Goal: Find specific page/section: Find specific page/section

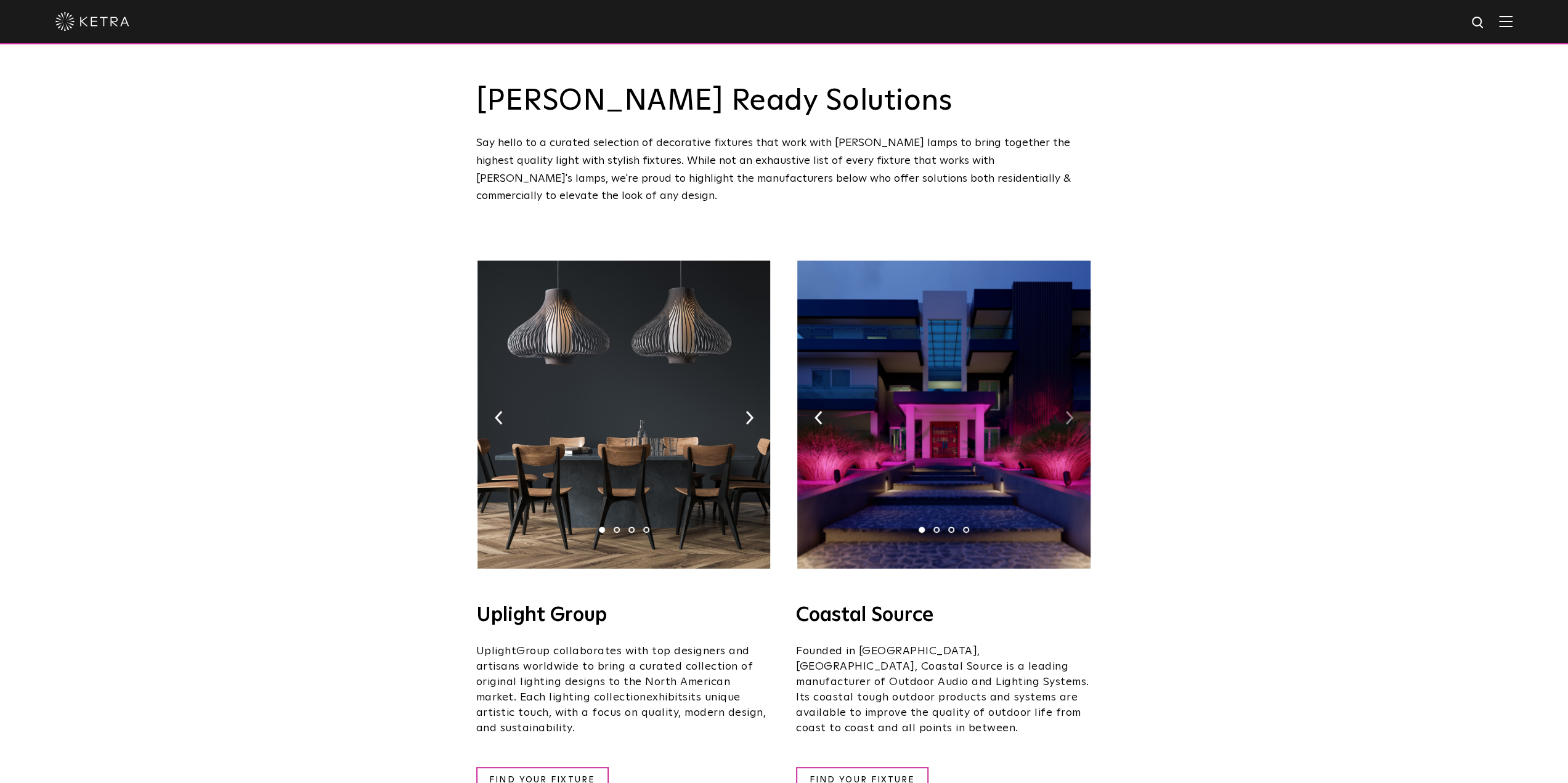
click at [1070, 406] on img at bounding box center [943, 415] width 293 height 308
click at [1070, 411] on img at bounding box center [1069, 418] width 8 height 13
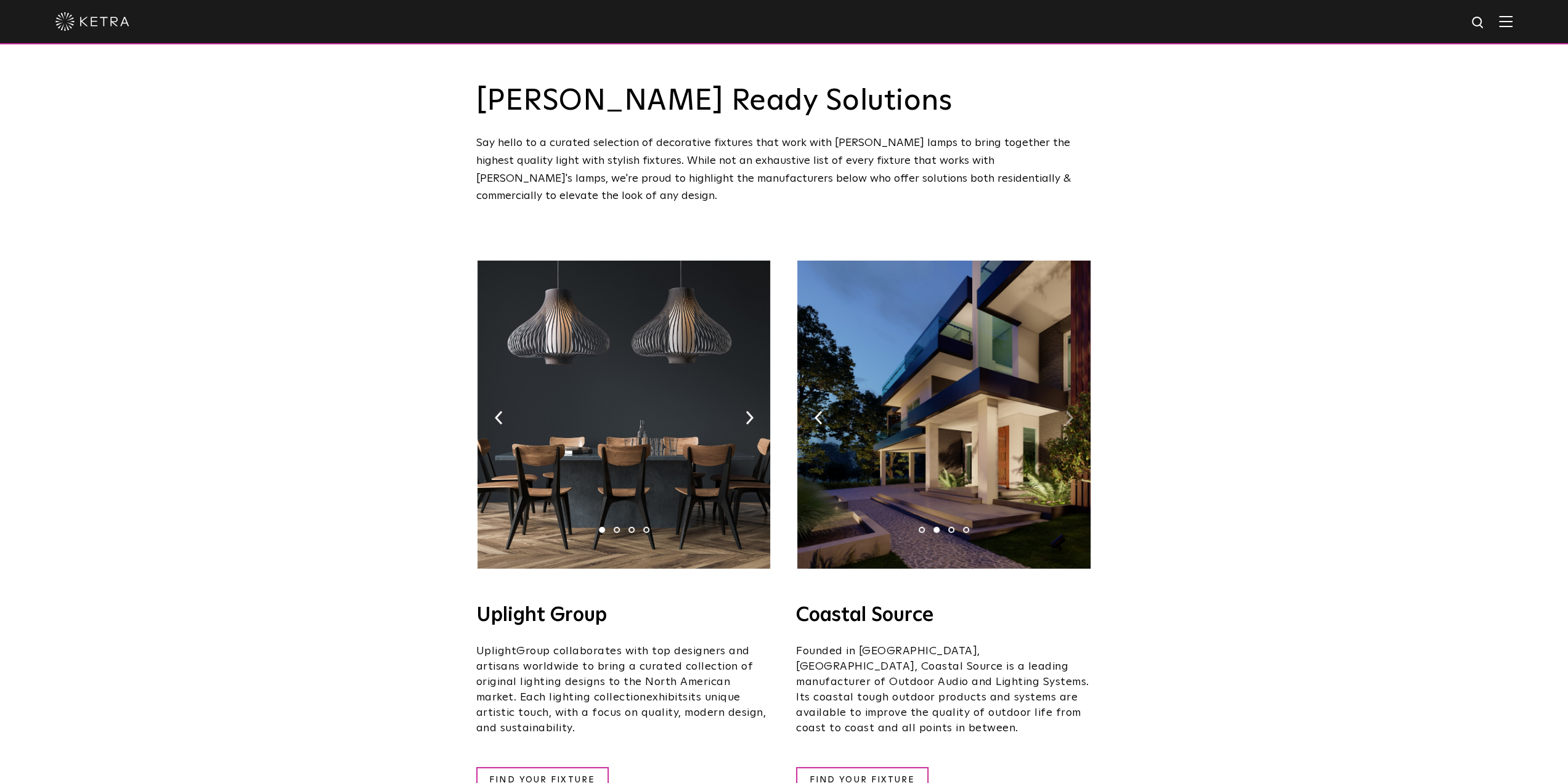
click at [1071, 411] on img at bounding box center [1069, 418] width 8 height 13
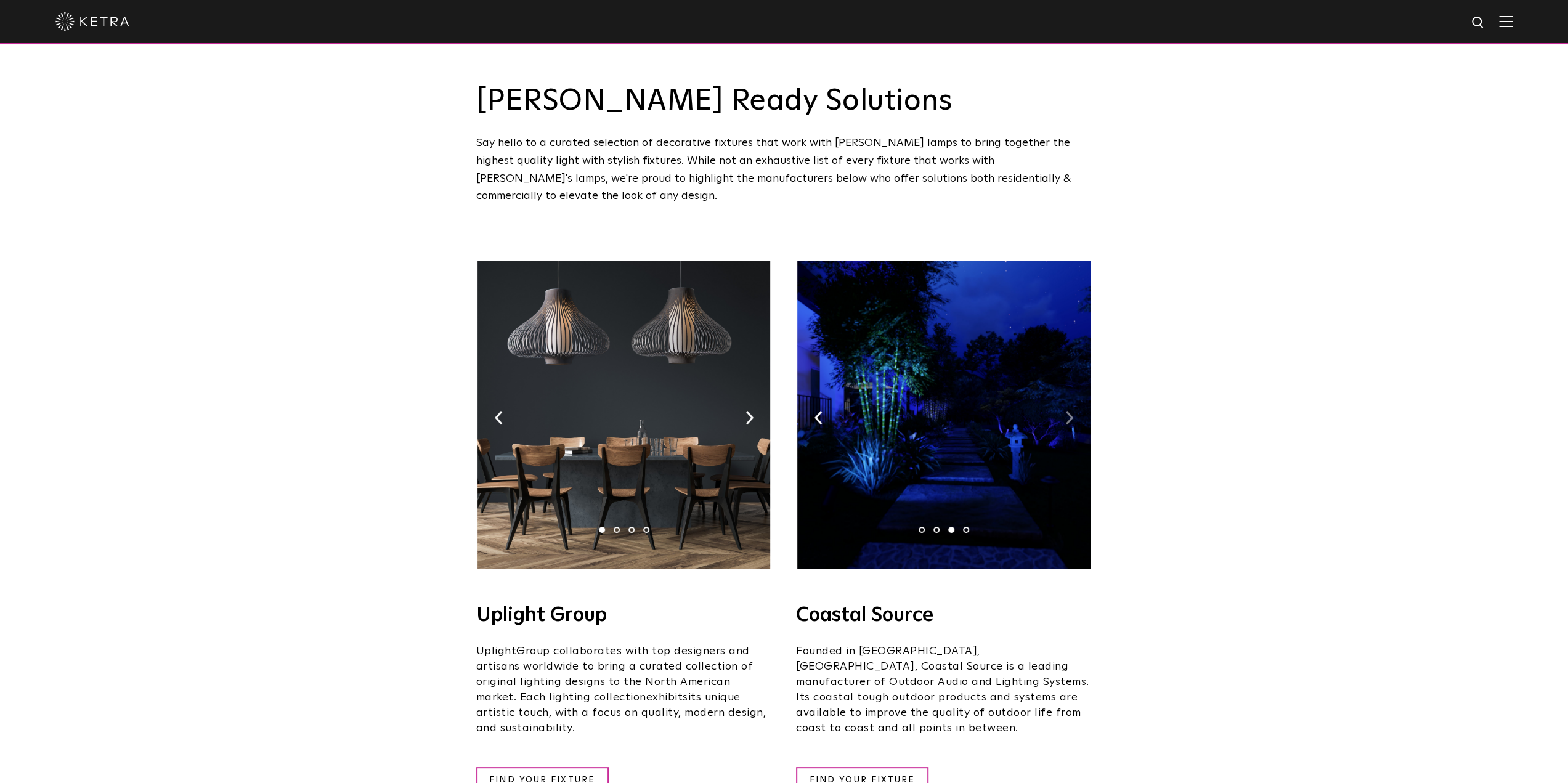
click at [1071, 411] on img at bounding box center [1069, 418] width 8 height 13
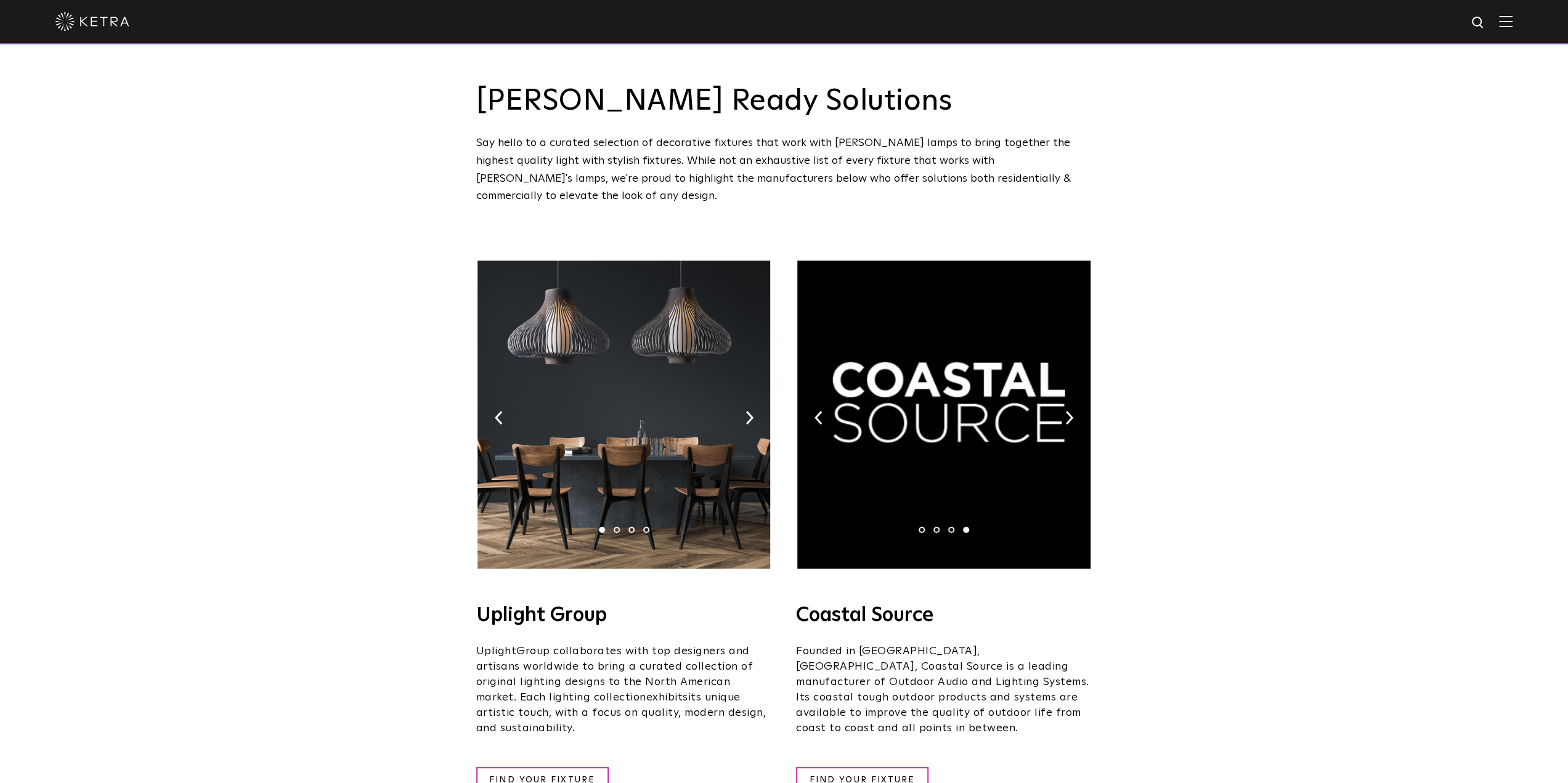
click at [740, 400] on img at bounding box center [624, 415] width 293 height 308
click at [746, 411] on img at bounding box center [750, 418] width 8 height 13
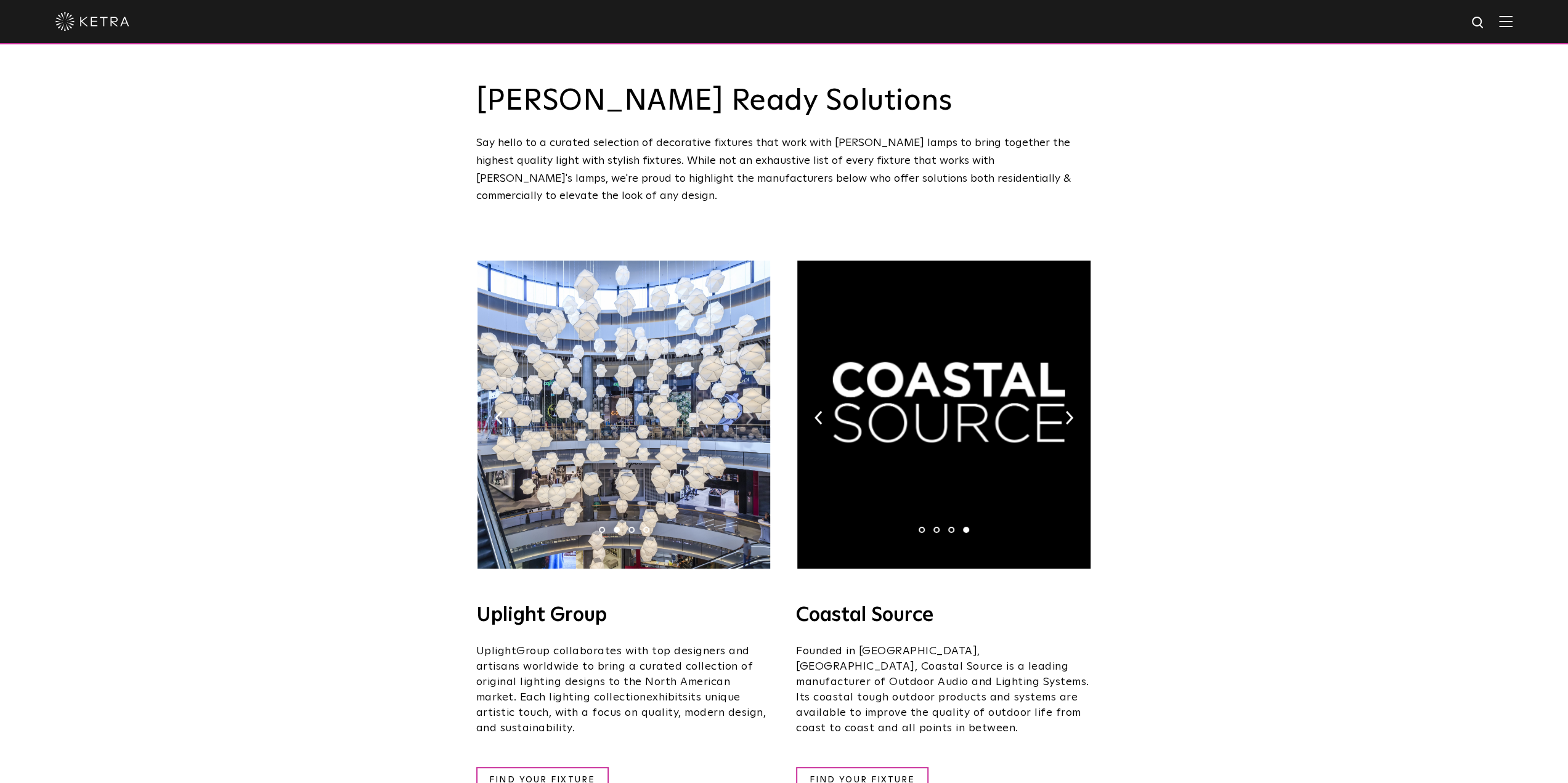
click at [746, 411] on img at bounding box center [750, 418] width 8 height 13
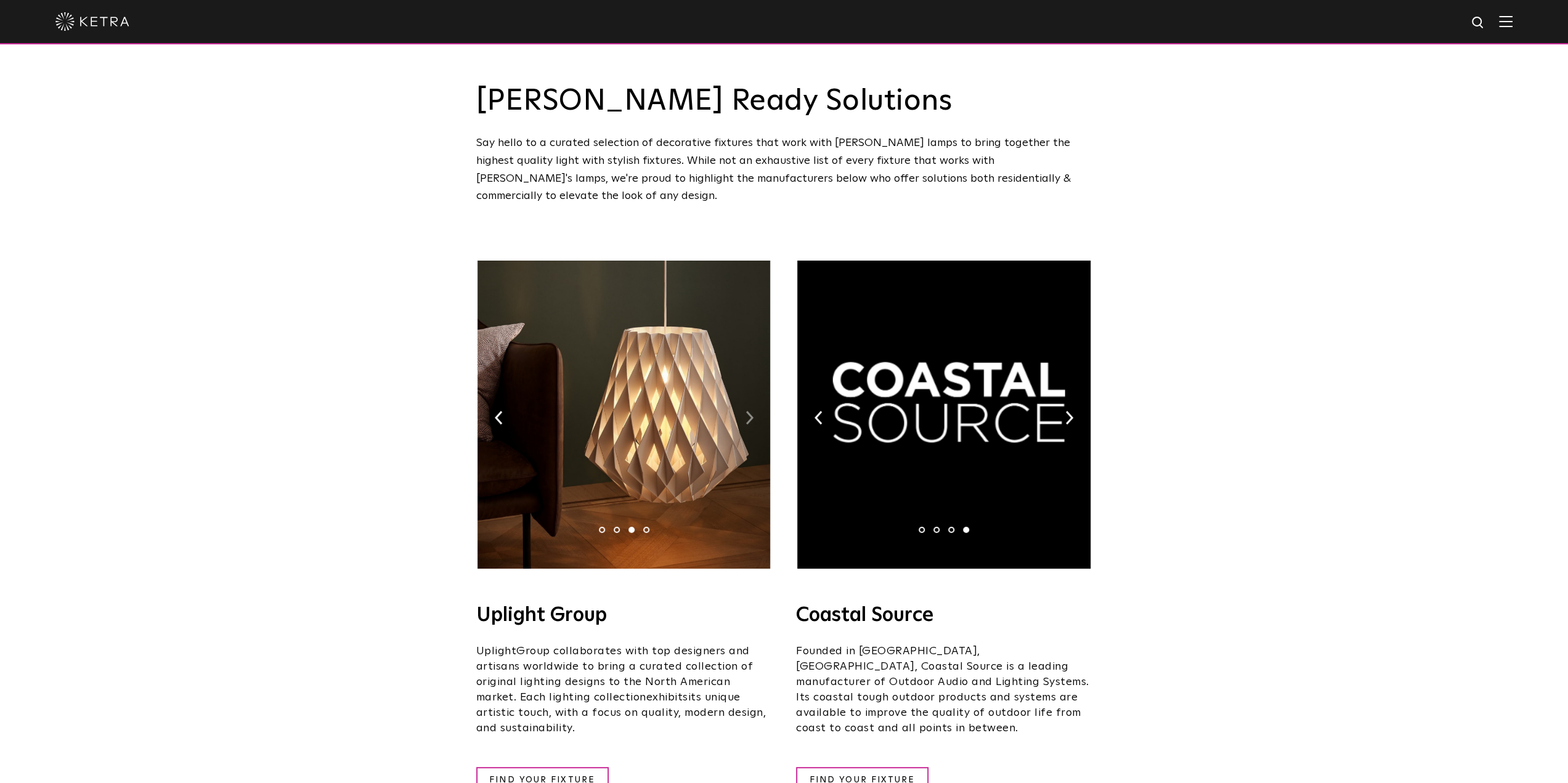
click at [746, 411] on img at bounding box center [750, 418] width 8 height 13
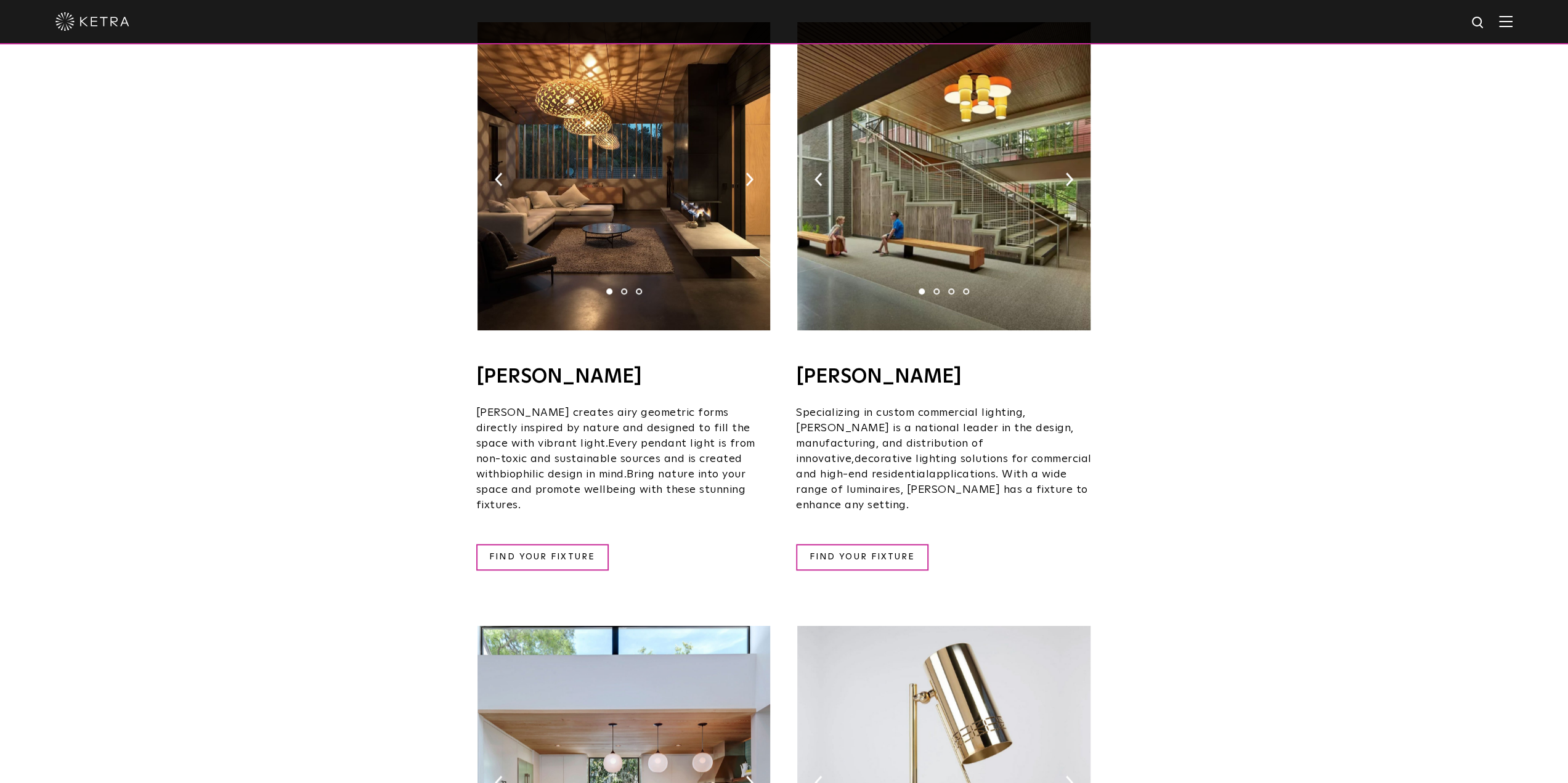
scroll to position [801, 0]
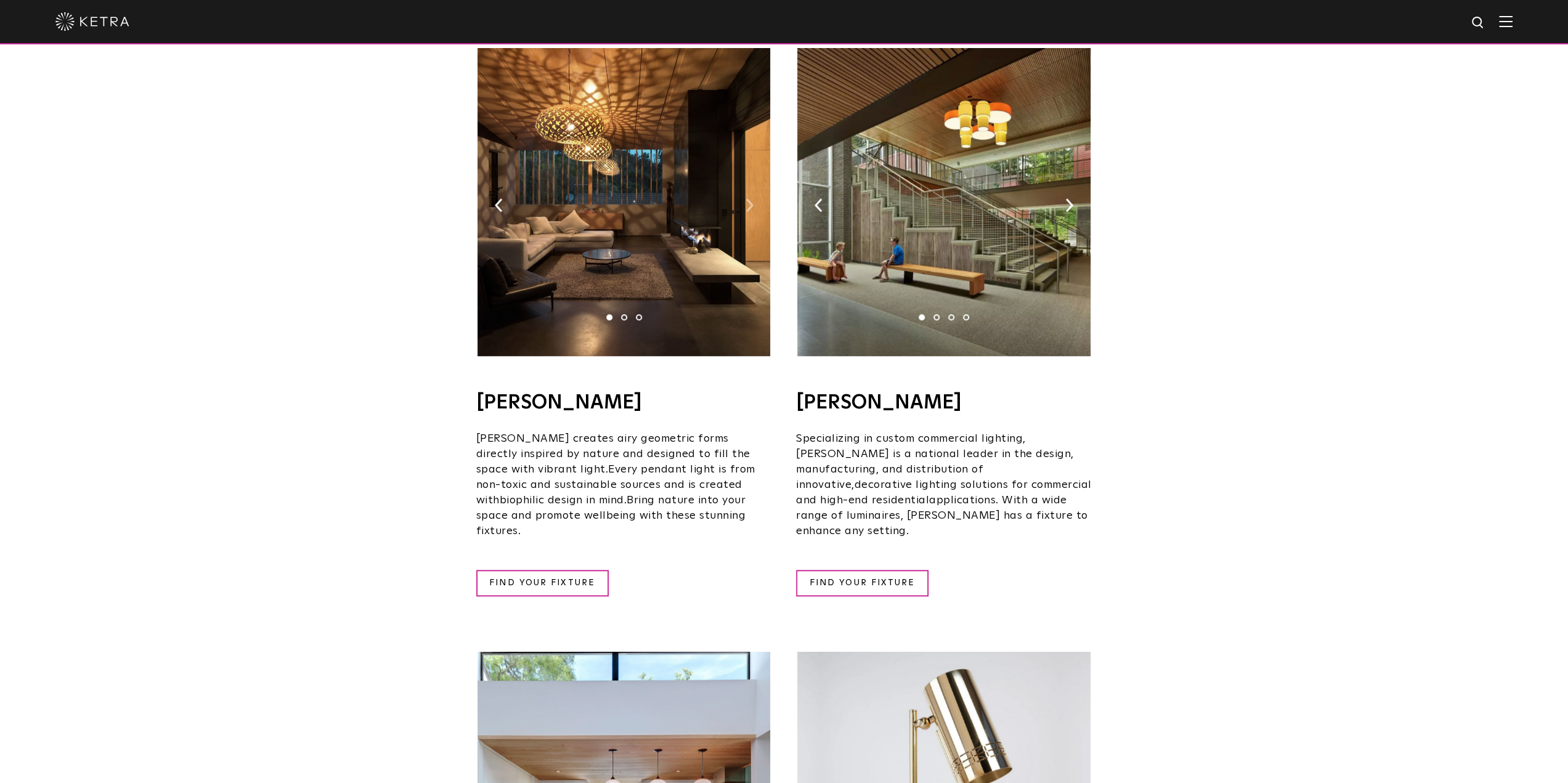
click at [749, 198] on img at bounding box center [750, 205] width 8 height 13
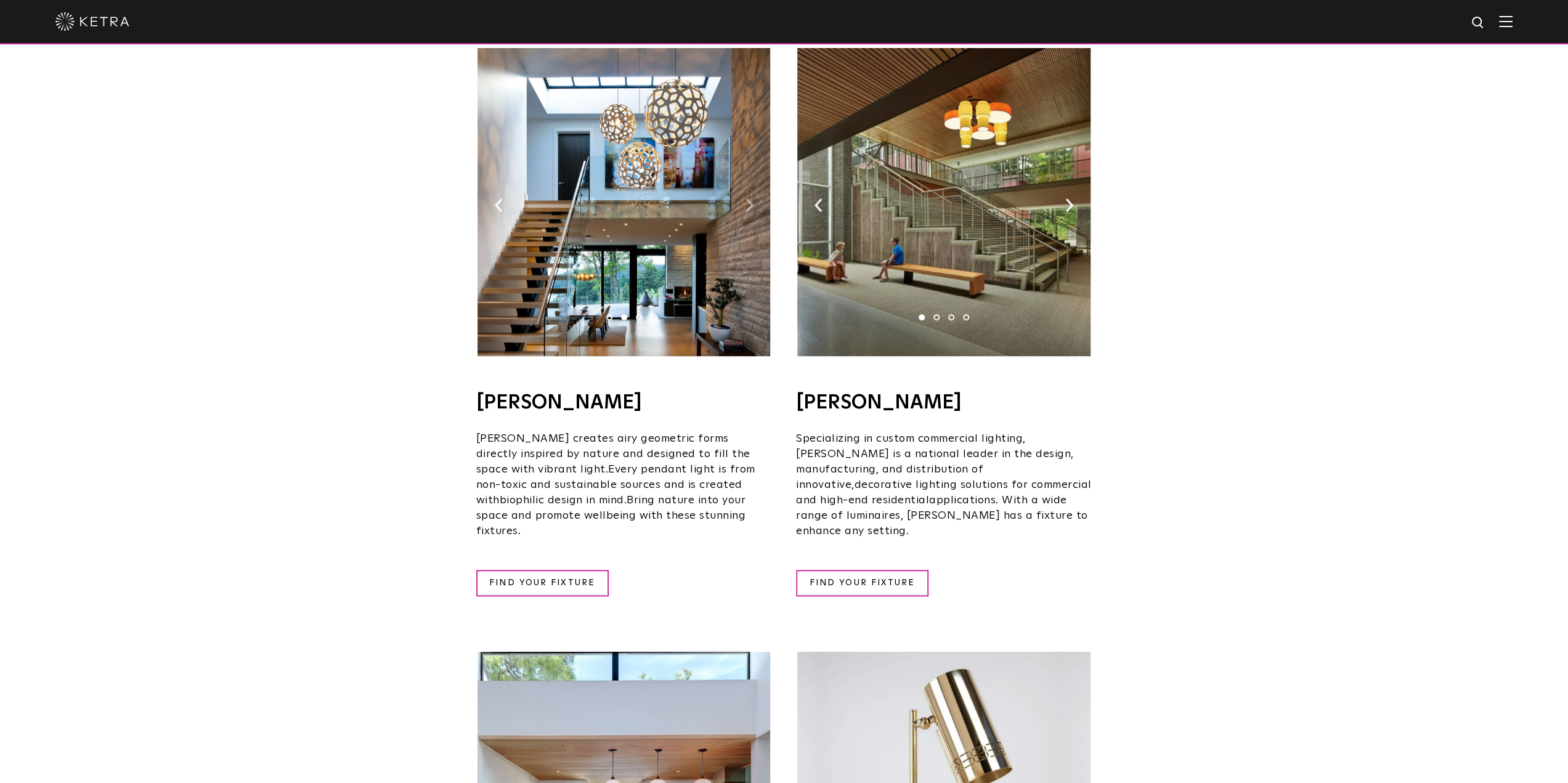
click at [748, 198] on img at bounding box center [750, 205] width 8 height 13
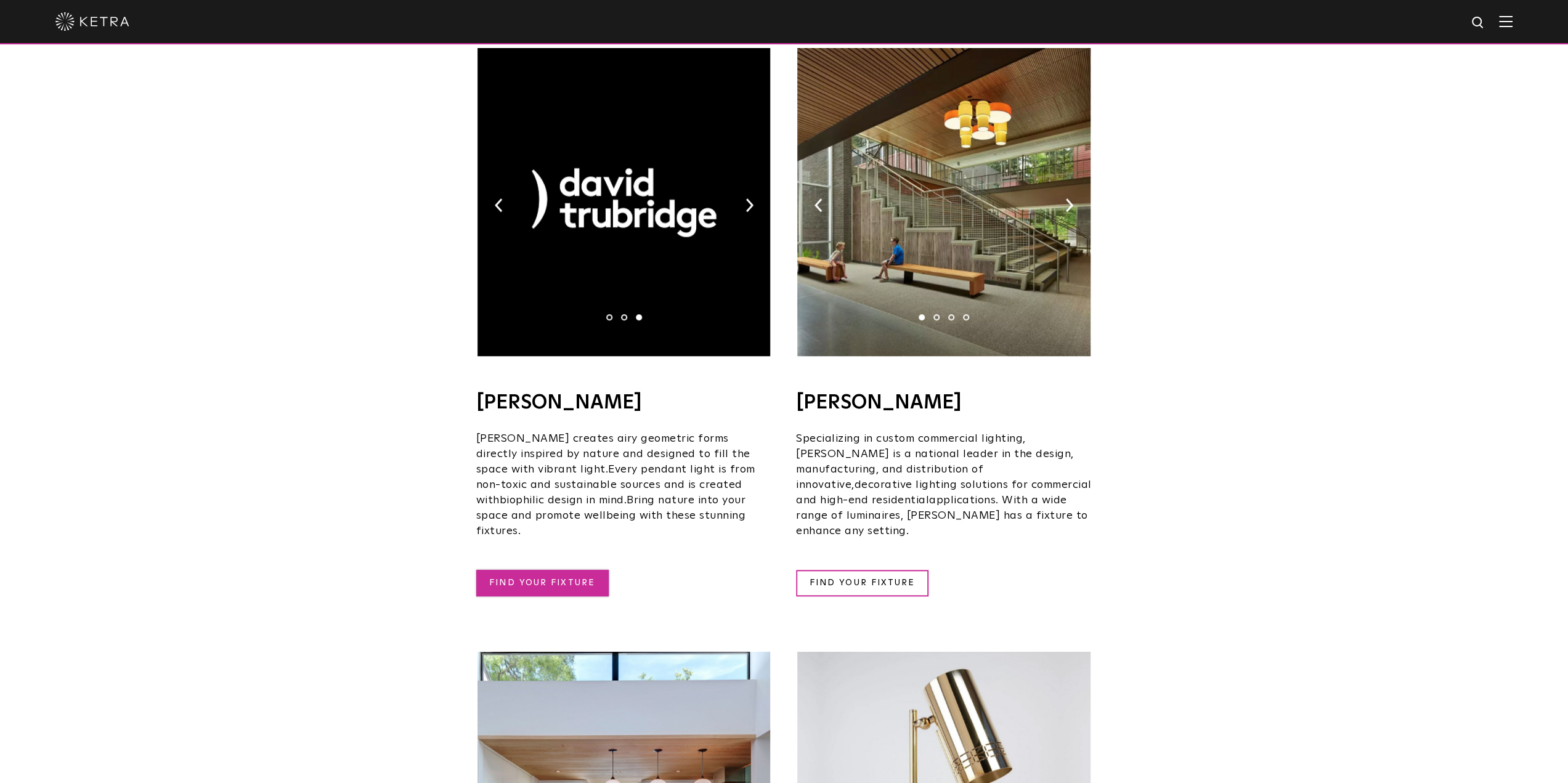
click at [514, 570] on link "FIND YOUR FIXTURE" at bounding box center [542, 583] width 133 height 27
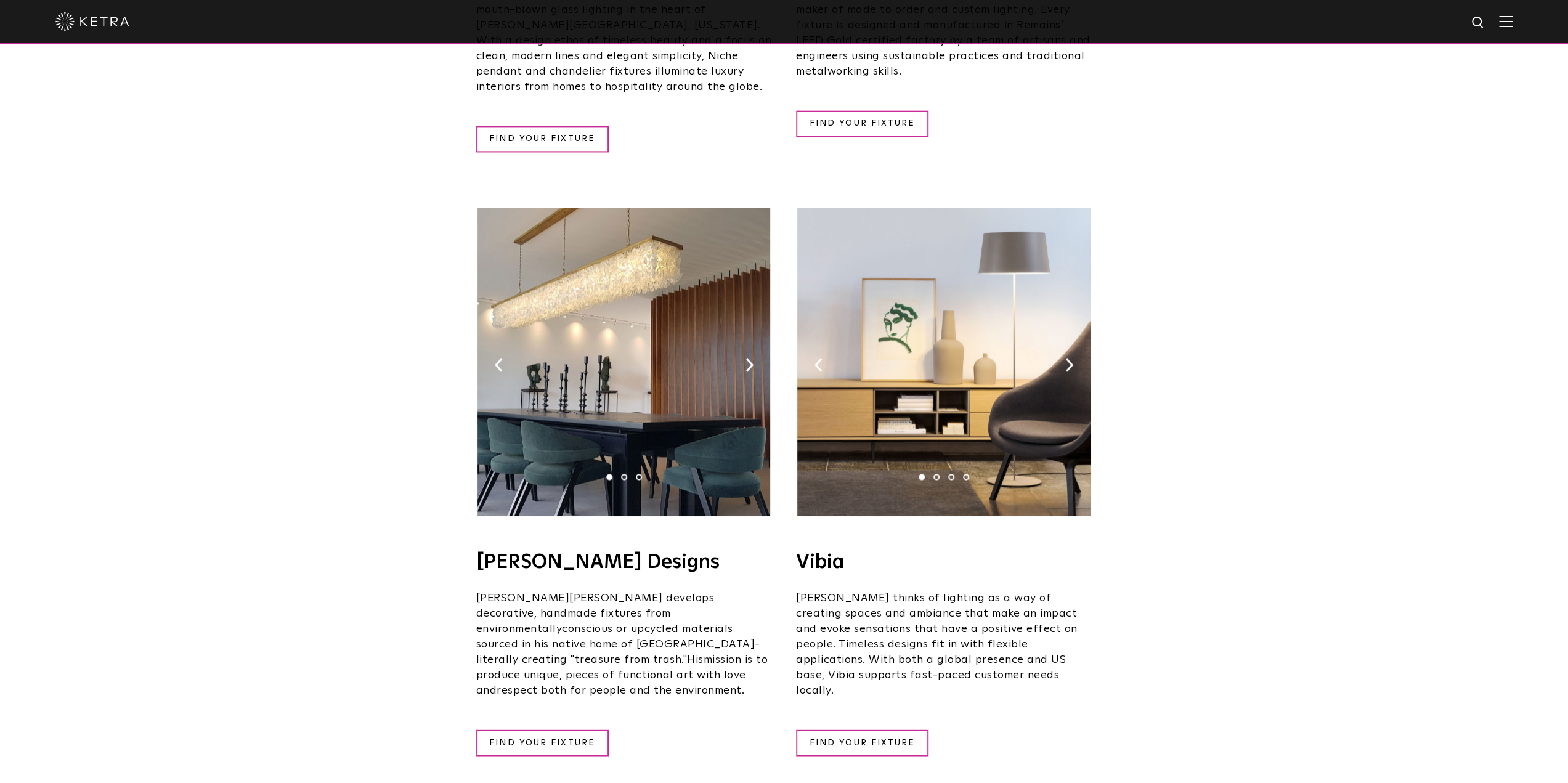
scroll to position [2202, 0]
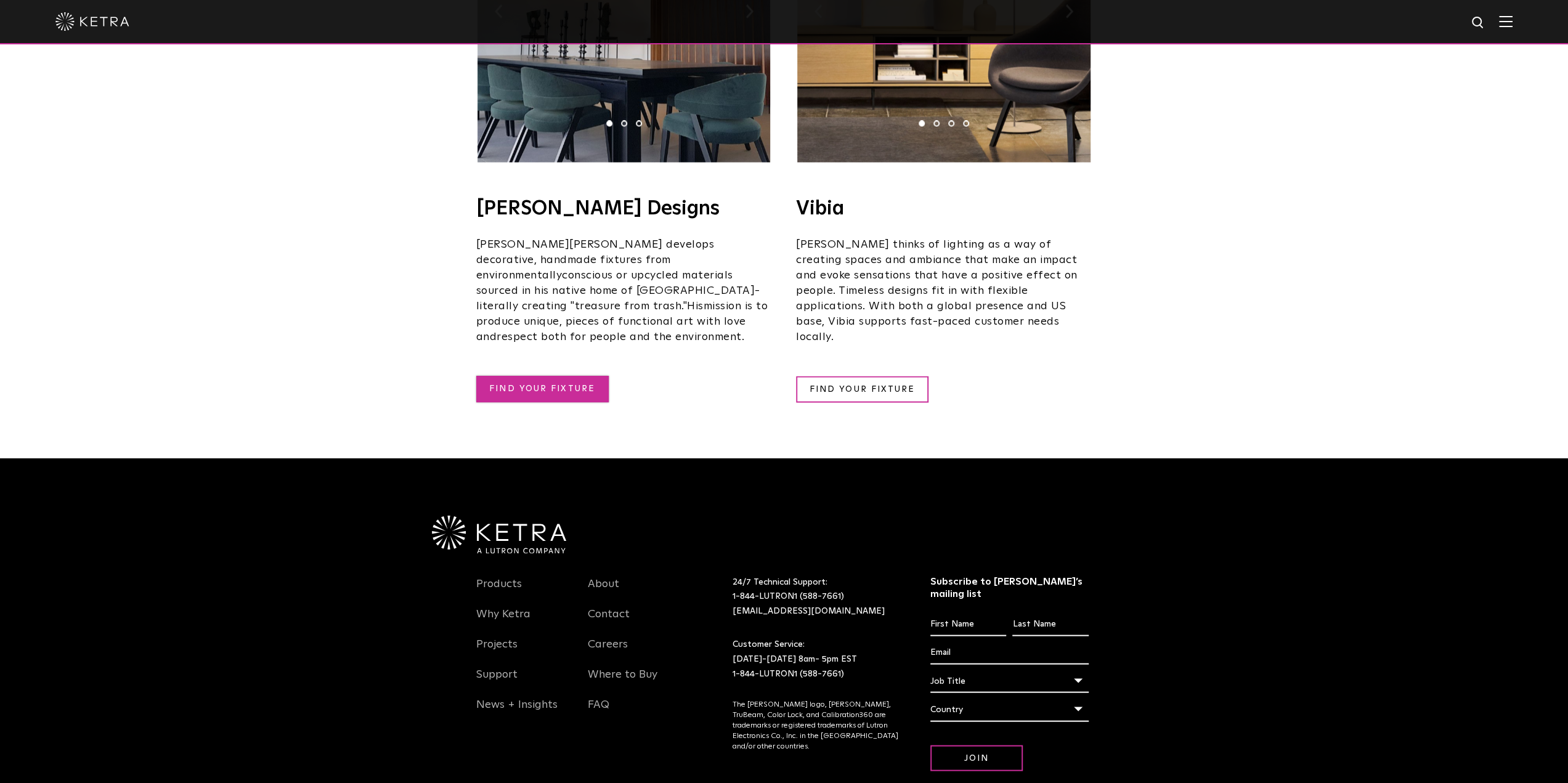
click at [568, 376] on link "FIND YOUR FIXTURE" at bounding box center [542, 389] width 133 height 27
